Goal: Navigation & Orientation: Find specific page/section

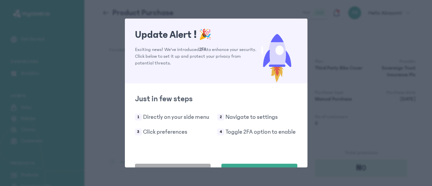
click at [185, 169] on span "Do this later" at bounding box center [172, 172] width 25 height 7
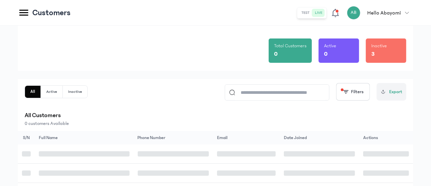
scroll to position [34, 0]
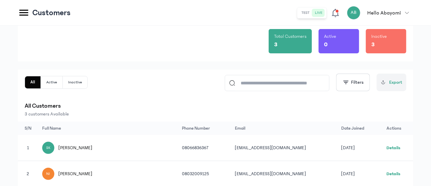
click at [398, 146] on link "Details" at bounding box center [394, 148] width 14 height 5
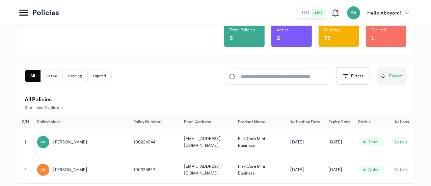
scroll to position [65, 0]
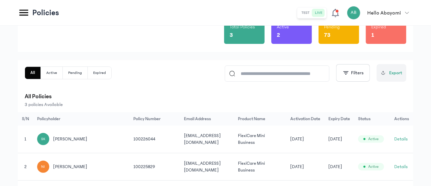
click at [391, 126] on td "100226044" at bounding box center [402, 139] width 23 height 27
copy td "100226044"
